Goal: Check status: Check status

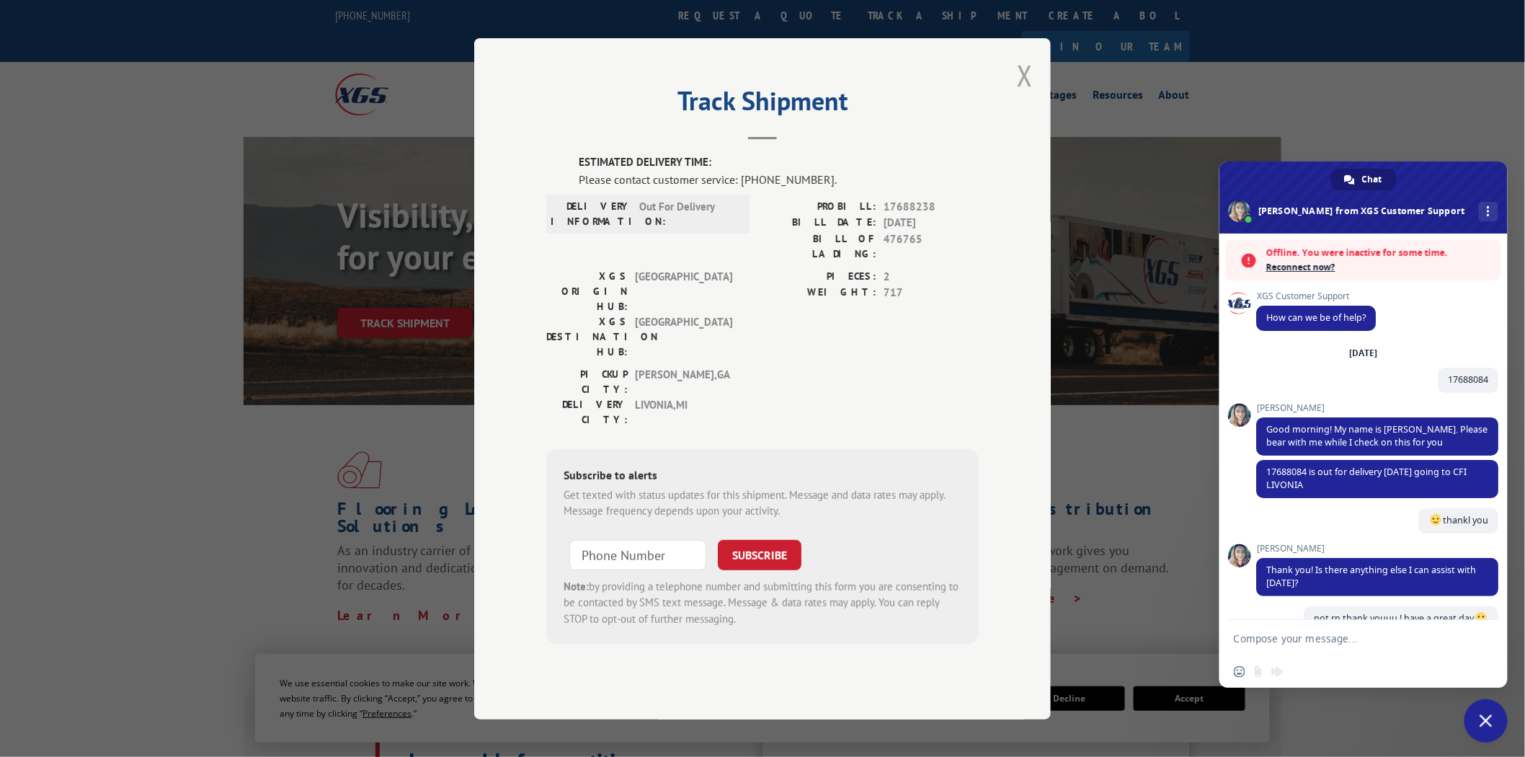
scroll to position [195, 0]
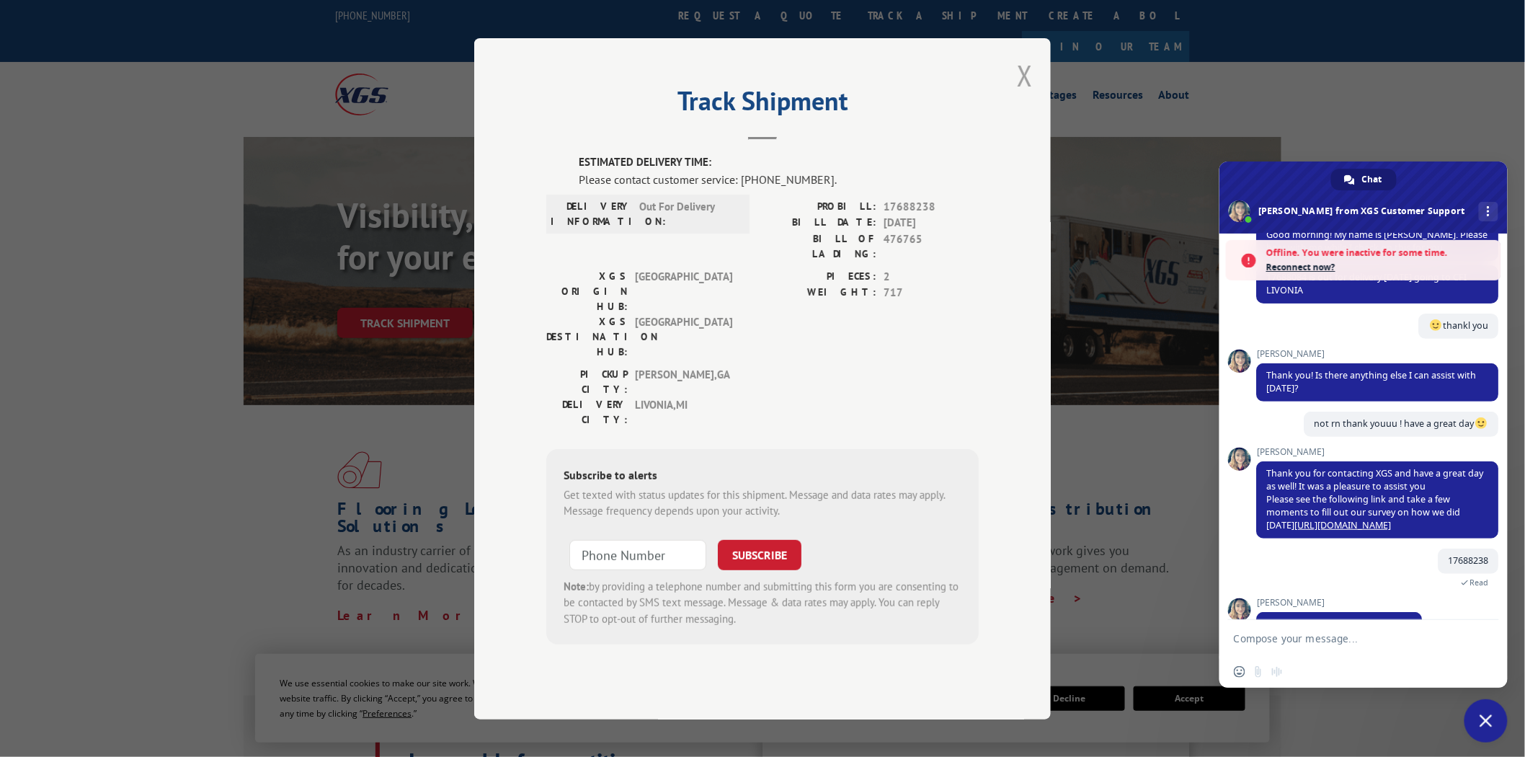
click at [1028, 94] on button "Close modal" at bounding box center [1025, 75] width 16 height 38
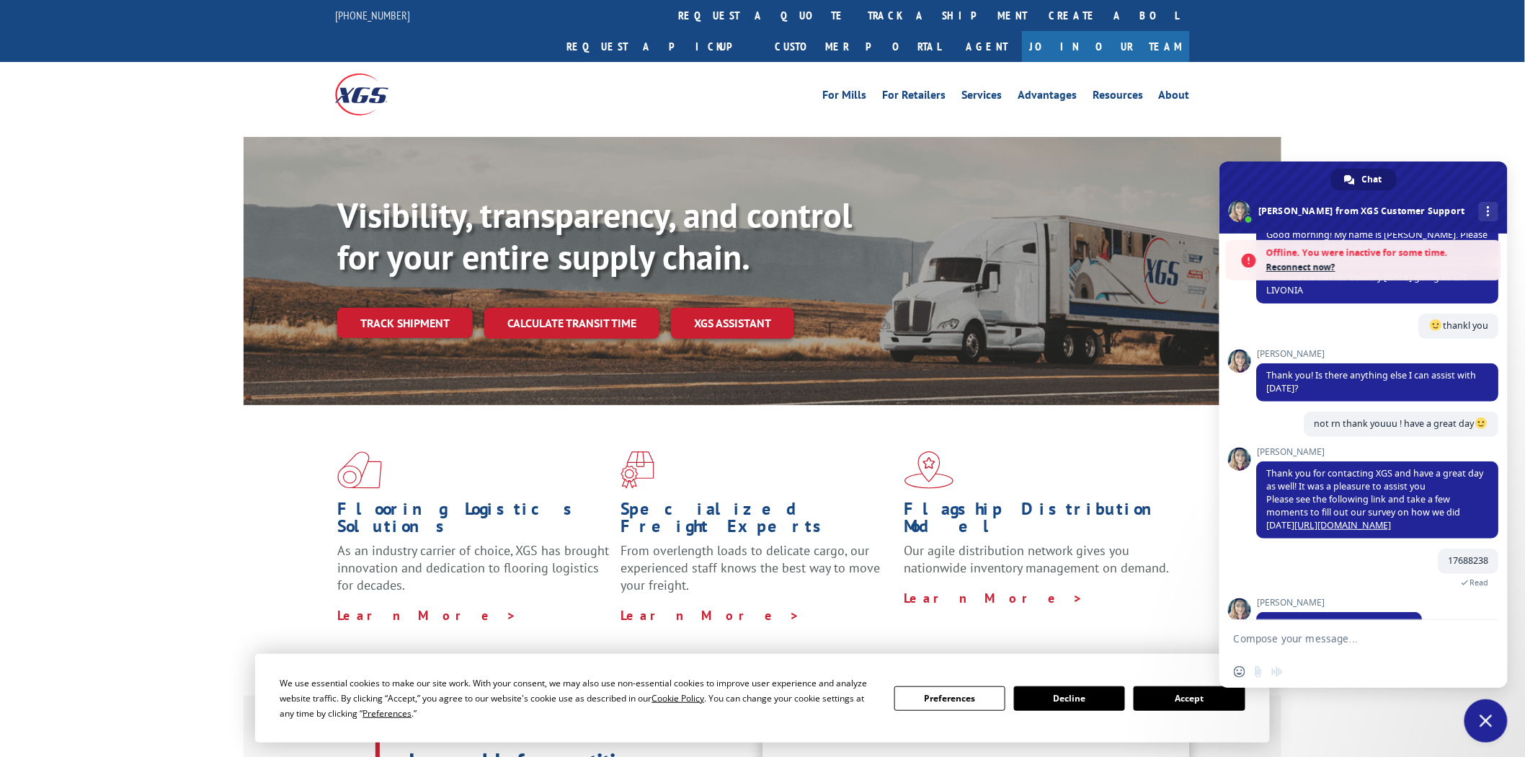
click at [406, 308] on link "Track shipment" at bounding box center [405, 323] width 136 height 30
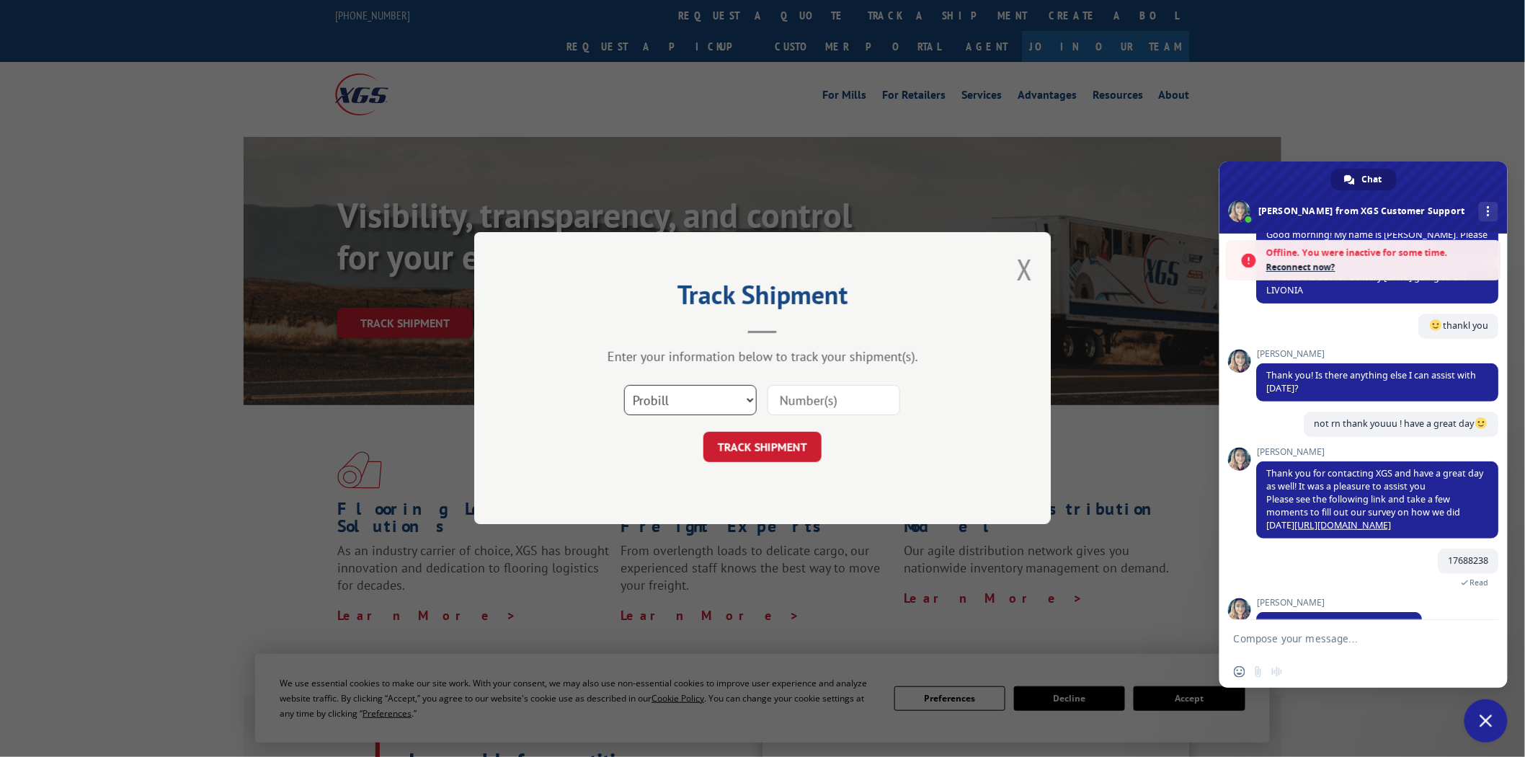
click at [717, 392] on select "Select category... Probill BOL PO" at bounding box center [690, 401] width 133 height 30
select select "po"
click at [624, 386] on select "Select category... Probill BOL PO" at bounding box center [690, 401] width 133 height 30
click at [845, 380] on div "Select category... Probill BOL PO" at bounding box center [762, 401] width 432 height 48
drag, startPoint x: 841, startPoint y: 384, endPoint x: 833, endPoint y: 394, distance: 12.8
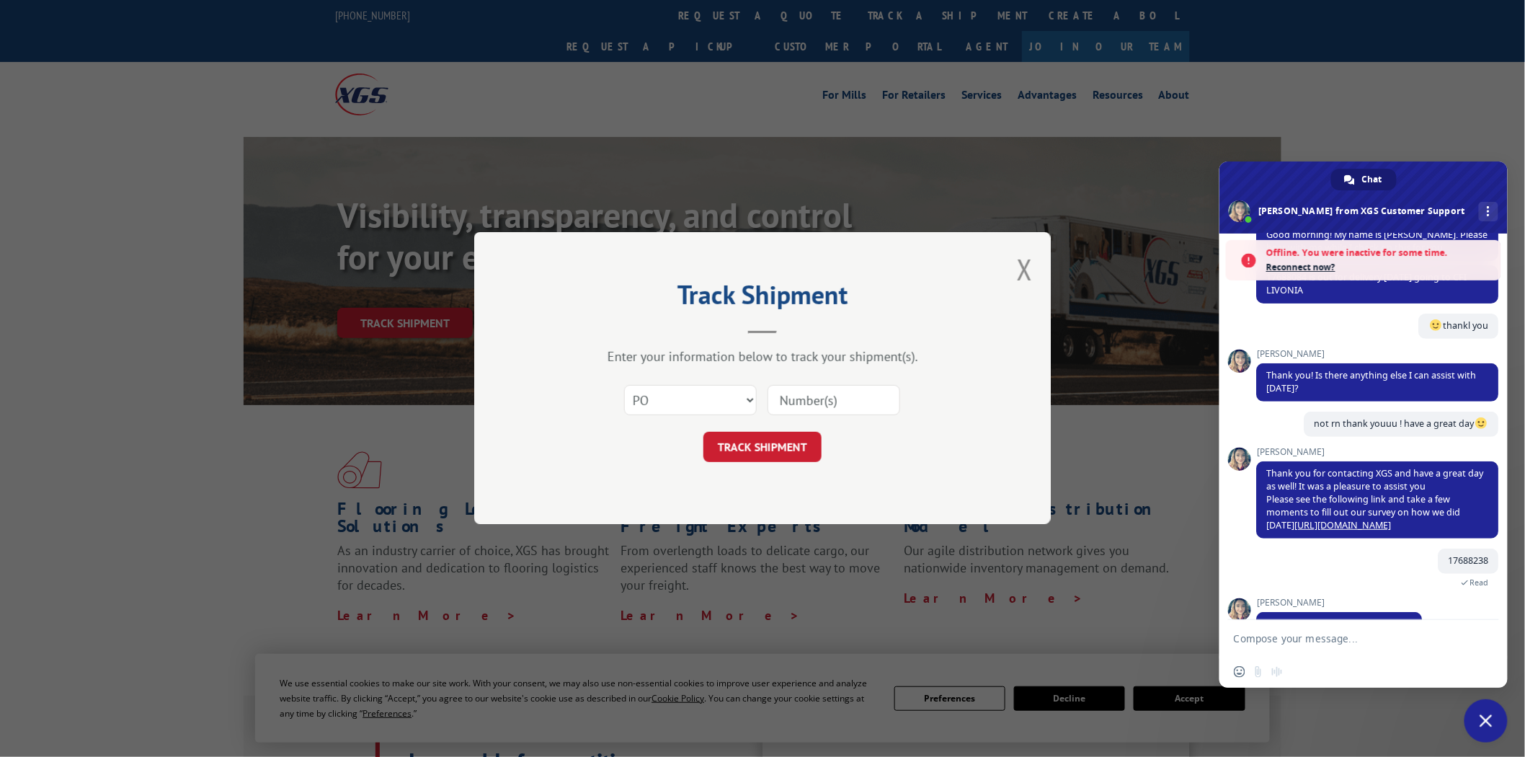
click at [833, 394] on input at bounding box center [834, 401] width 133 height 30
paste input "58547333"
type input "58547333"
click at [789, 461] on div "Track Shipment Enter your information below to track your shipment(s). Select c…" at bounding box center [762, 378] width 577 height 292
click at [787, 443] on button "TRACK SHIPMENT" at bounding box center [763, 447] width 118 height 30
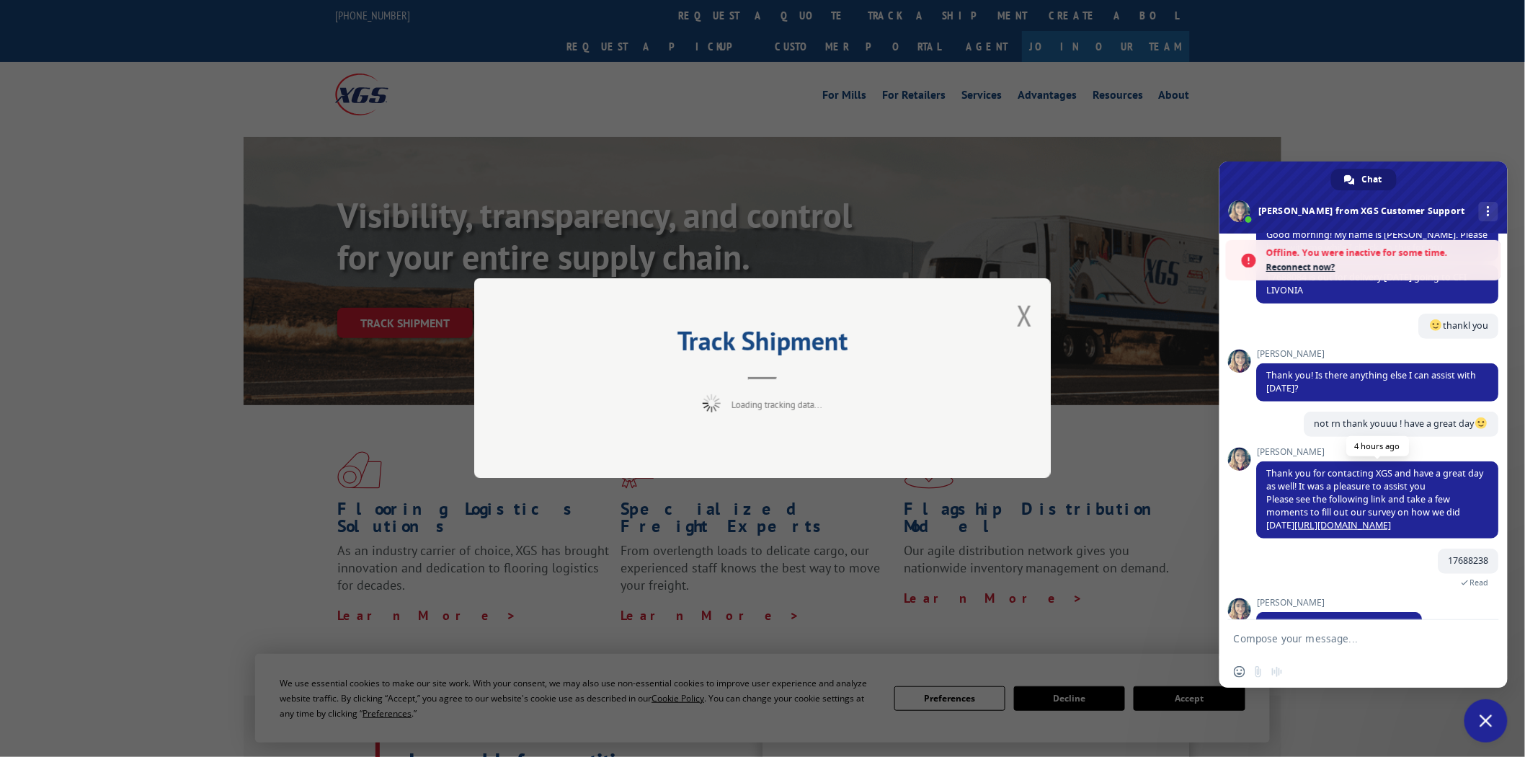
scroll to position [241, 0]
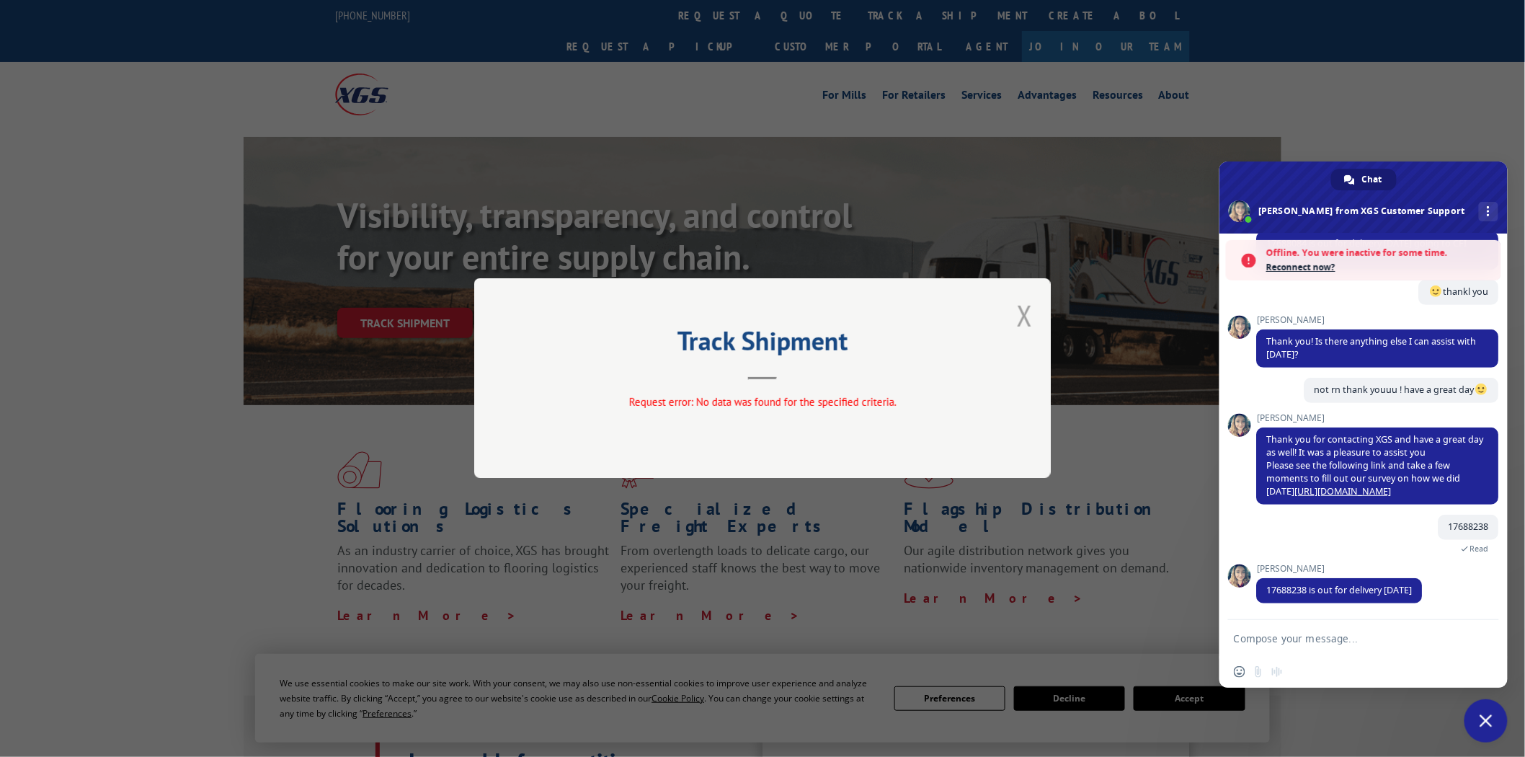
click at [1026, 311] on button "Close modal" at bounding box center [1025, 315] width 16 height 38
